Goal: Transaction & Acquisition: Purchase product/service

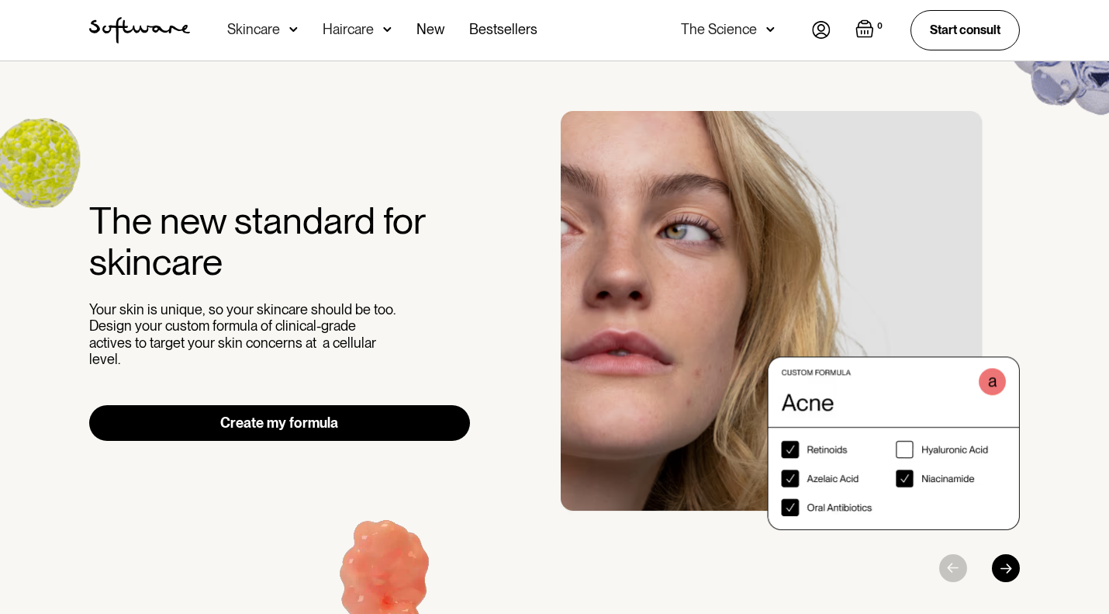
click at [295, 33] on img at bounding box center [293, 30] width 9 height 16
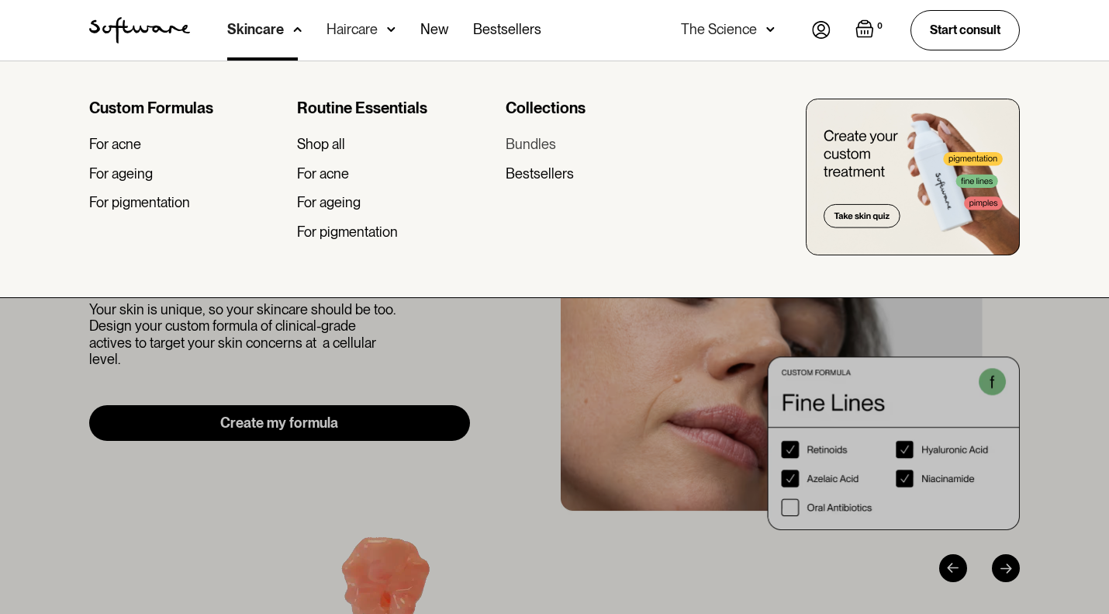
click at [524, 144] on div "Bundles" at bounding box center [531, 144] width 50 height 17
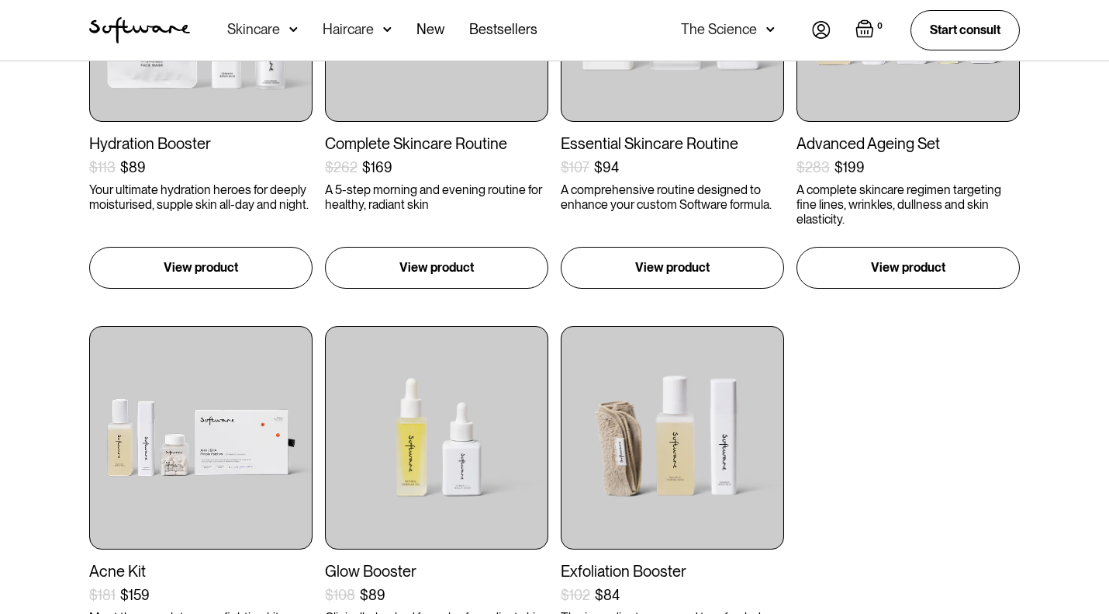
scroll to position [474, 0]
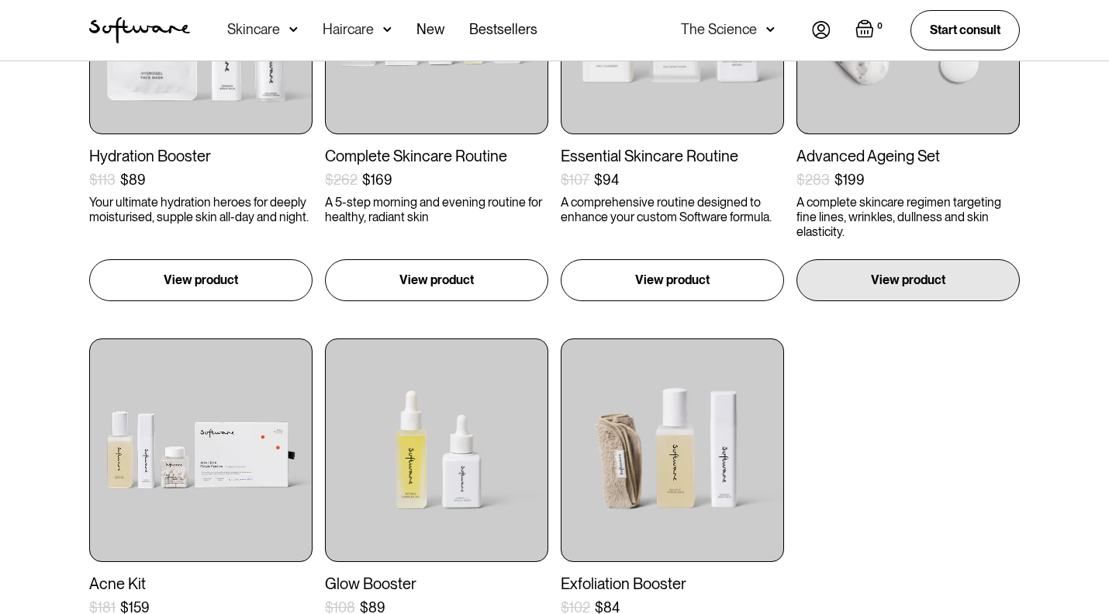
click at [889, 214] on p "A complete skincare regimen targeting fine lines, wrinkles, dullness and skin e…" at bounding box center [908, 217] width 223 height 45
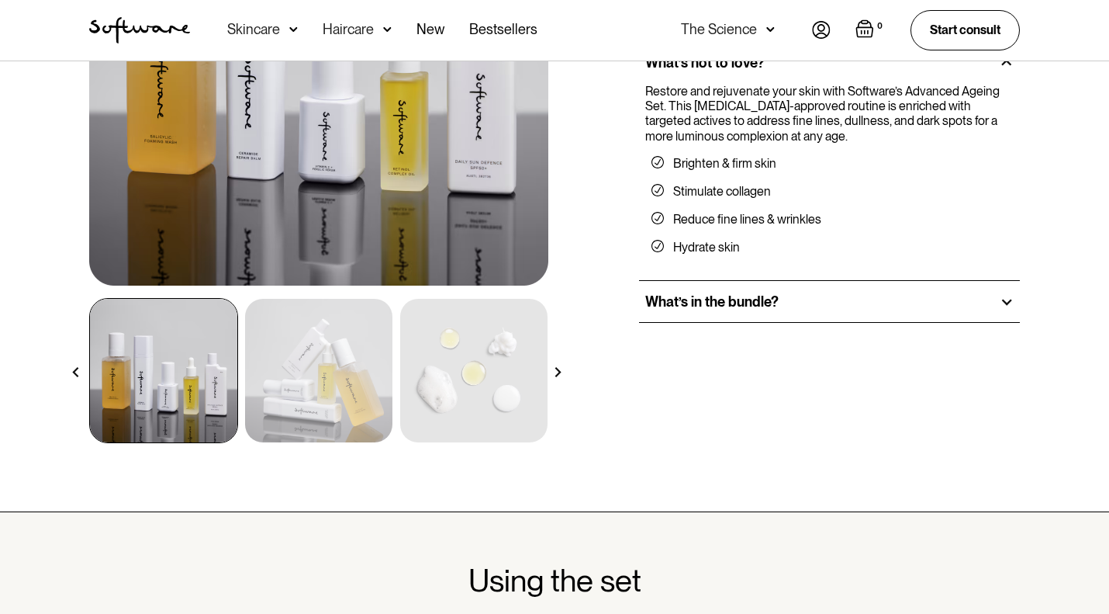
scroll to position [300, 0]
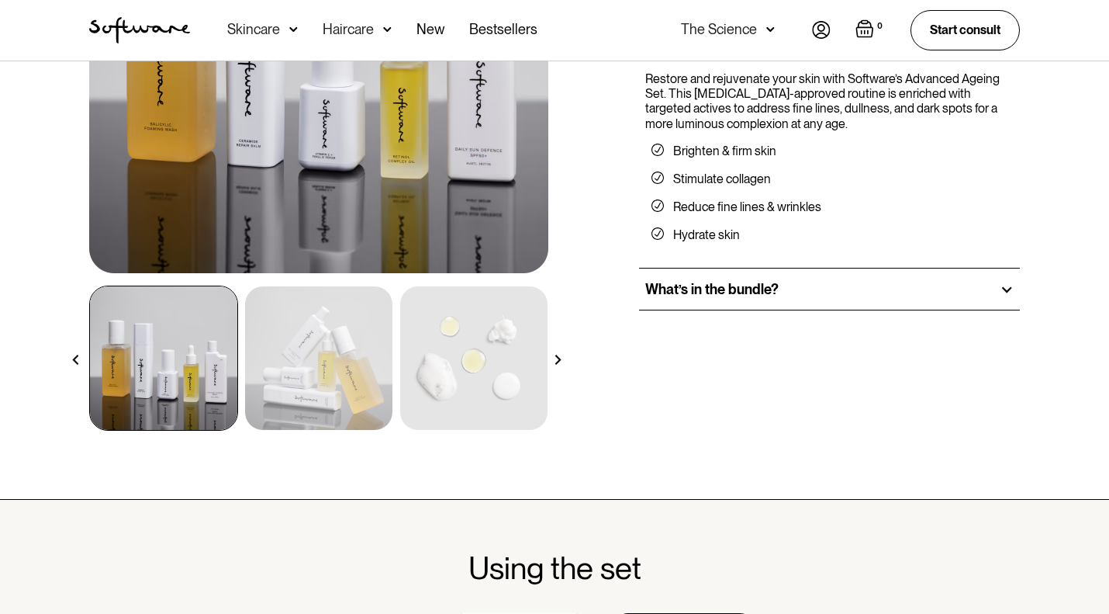
click at [754, 290] on h2 "What’s in the bundle?" at bounding box center [711, 289] width 133 height 17
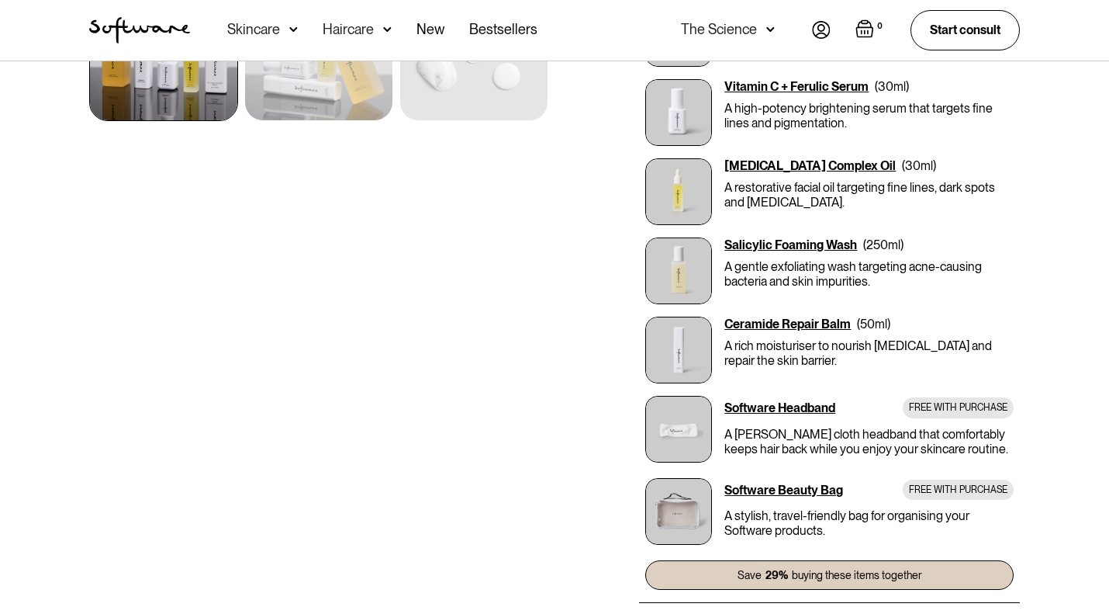
scroll to position [610, 0]
click at [752, 158] on div "[MEDICAL_DATA] Complex Oil" at bounding box center [809, 165] width 171 height 15
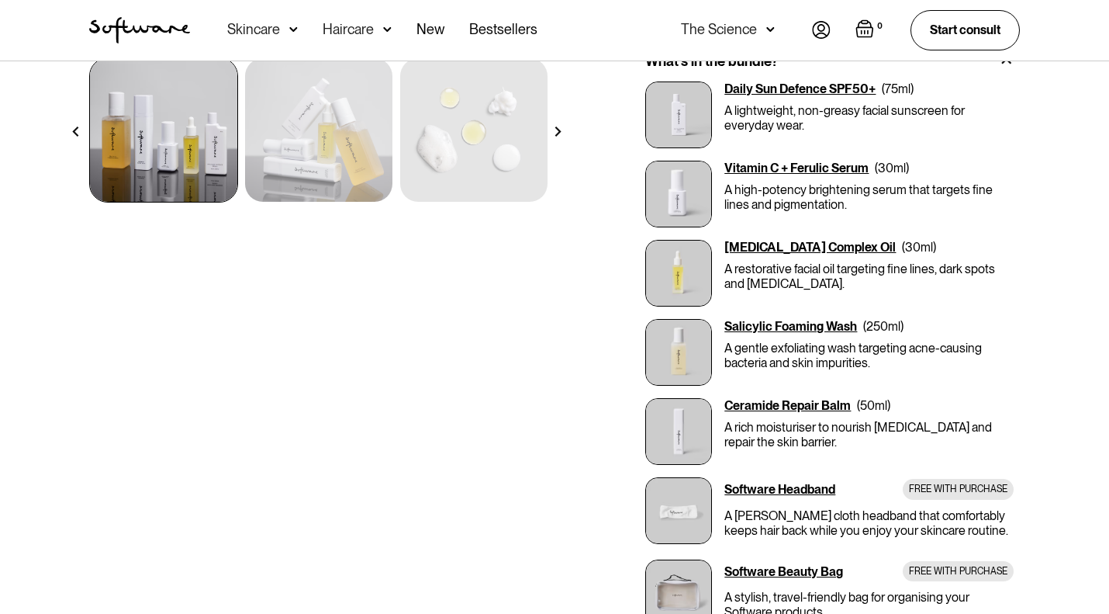
scroll to position [539, 0]
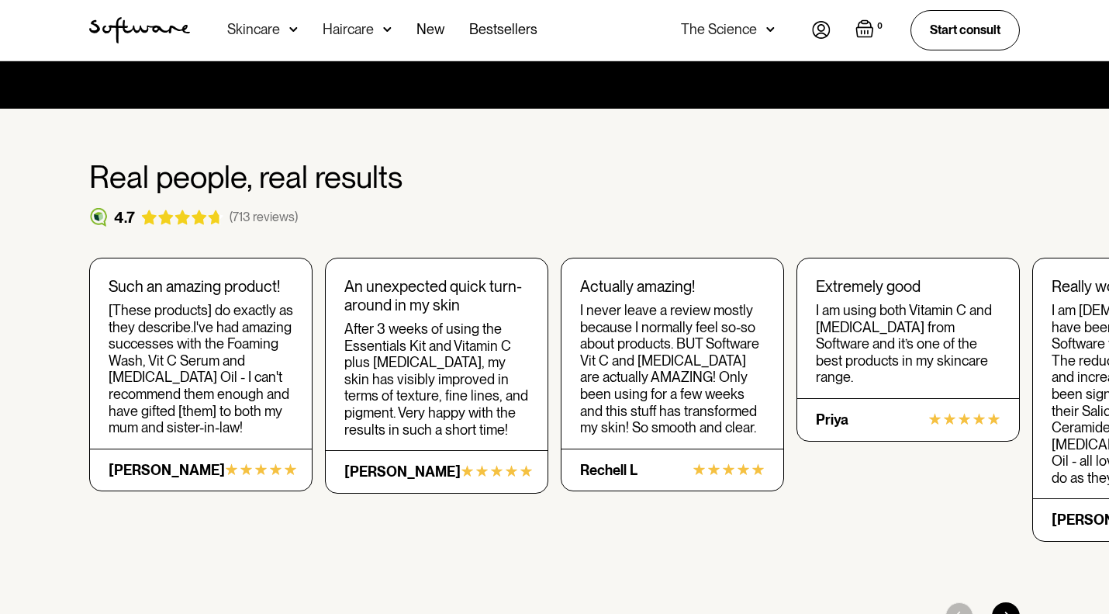
scroll to position [2500, 0]
